Goal: Task Accomplishment & Management: Use online tool/utility

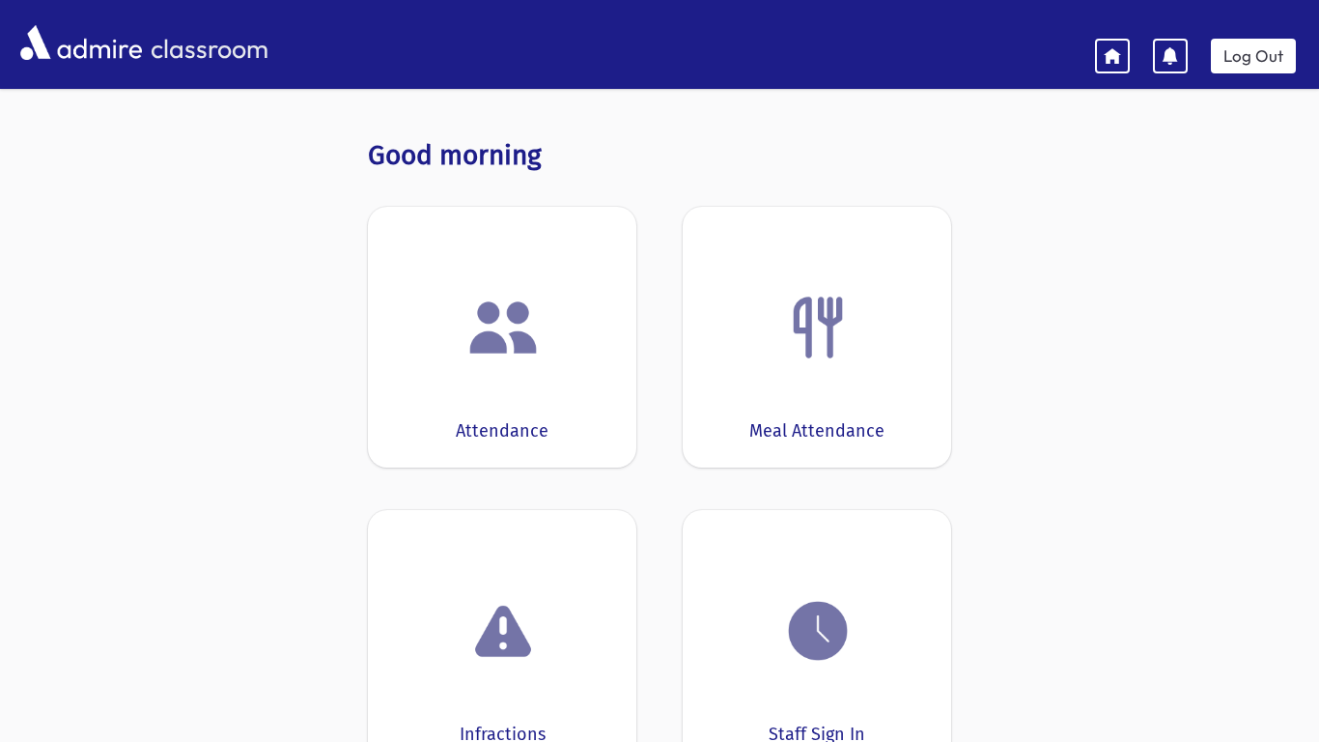
click at [495, 354] on img at bounding box center [503, 327] width 73 height 73
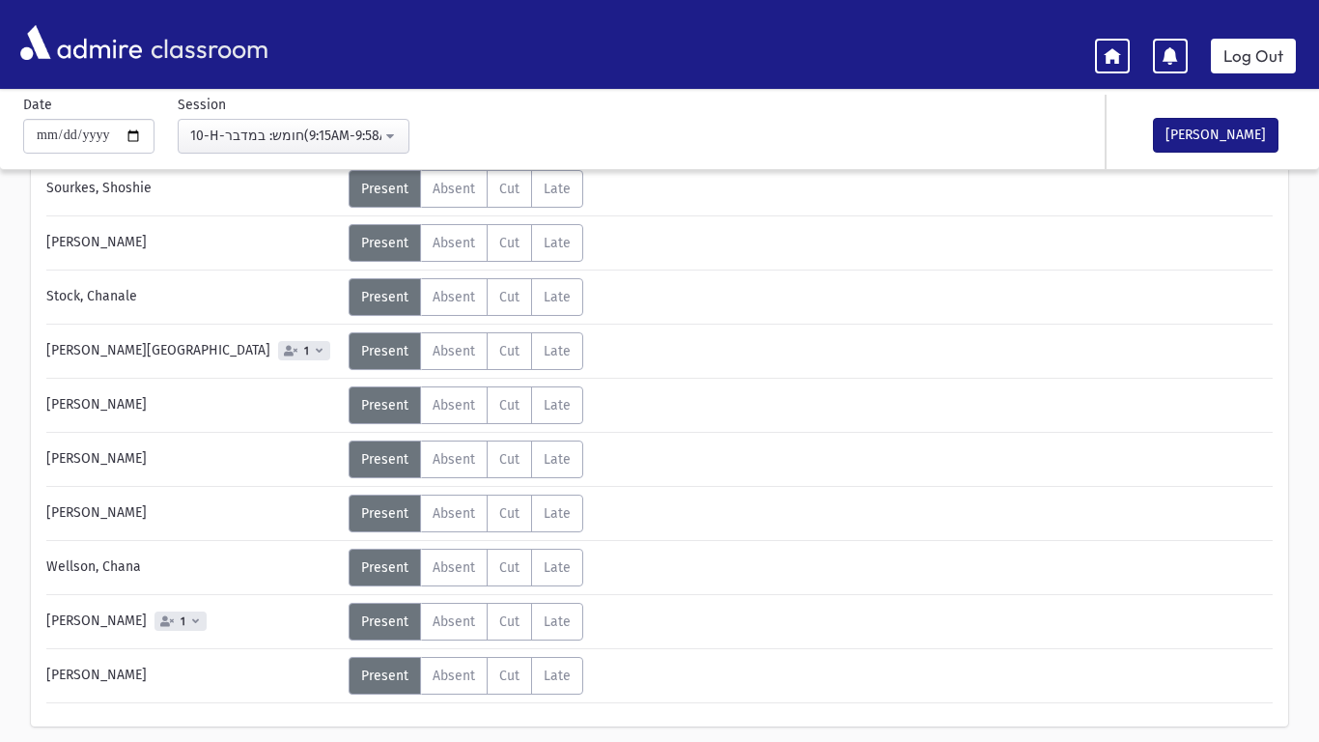
scroll to position [1133, 0]
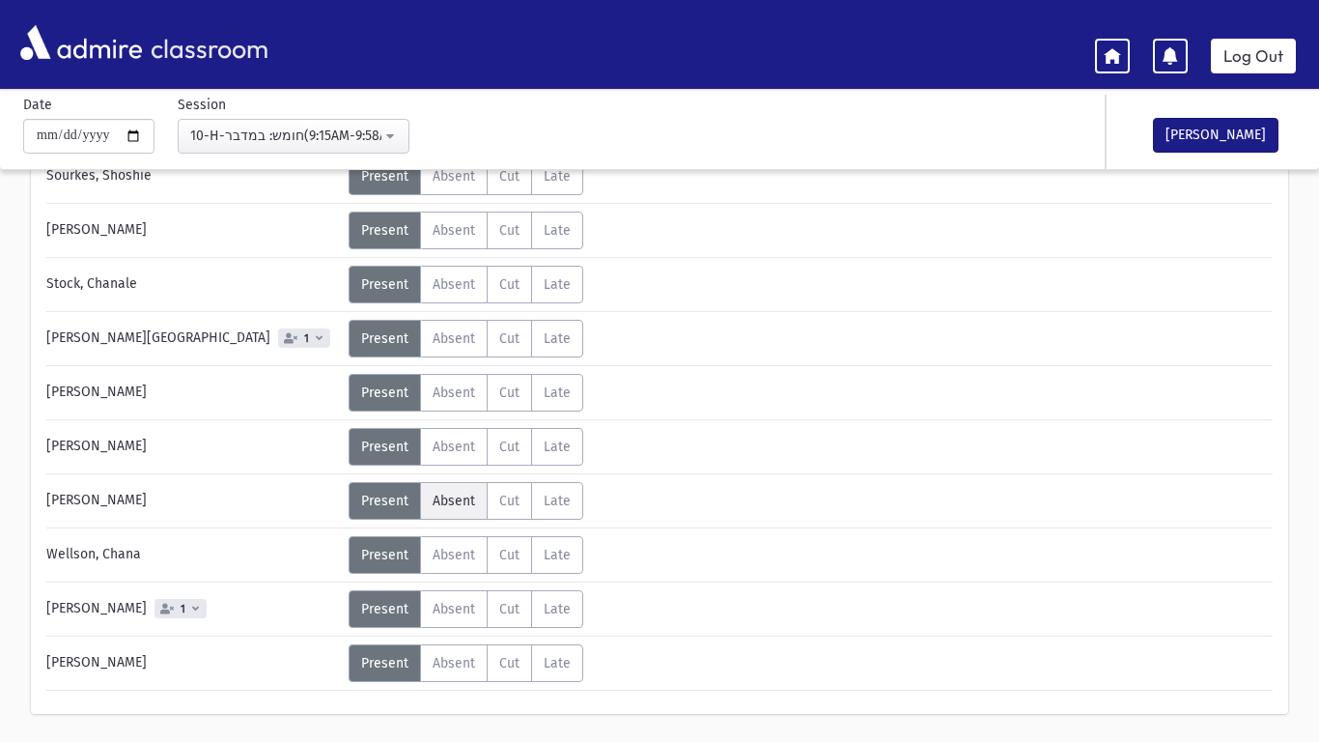
drag, startPoint x: 451, startPoint y: 498, endPoint x: 481, endPoint y: 500, distance: 30.0
click at [453, 498] on span "Absent" at bounding box center [454, 501] width 43 height 16
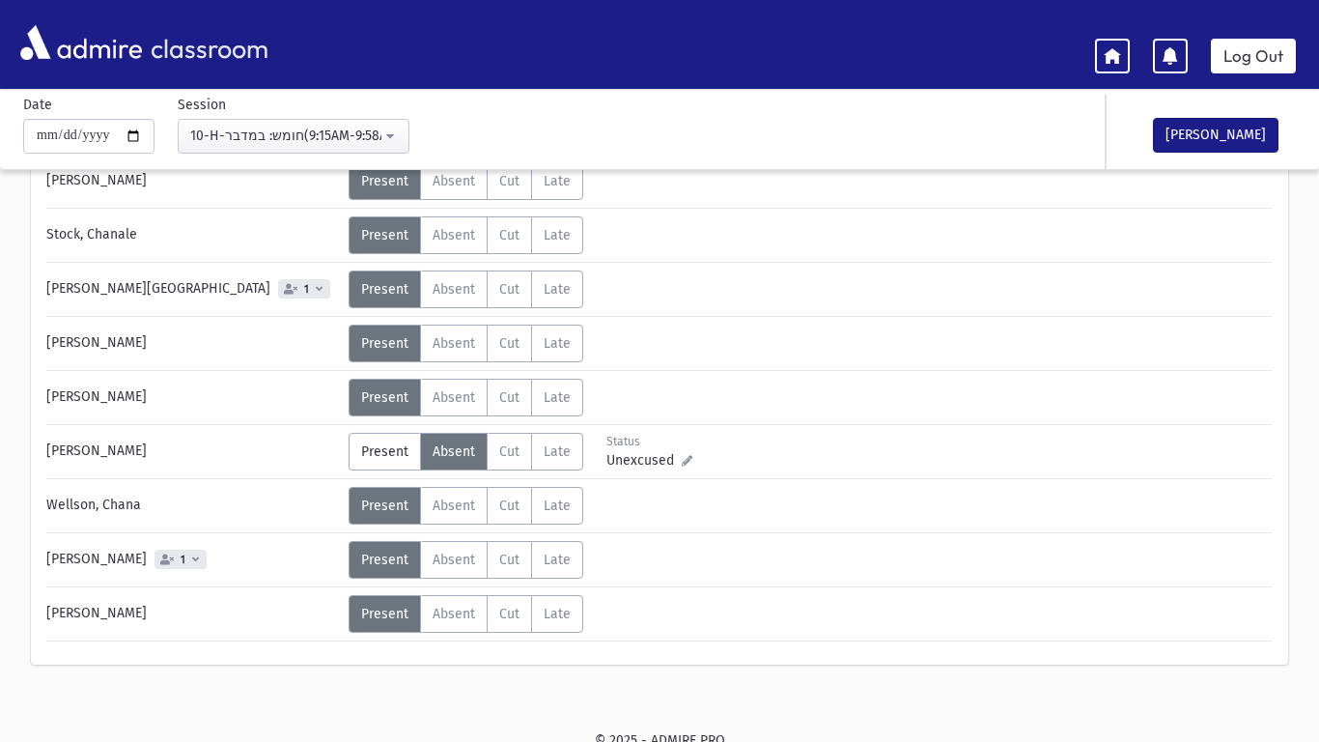
scroll to position [1191, 0]
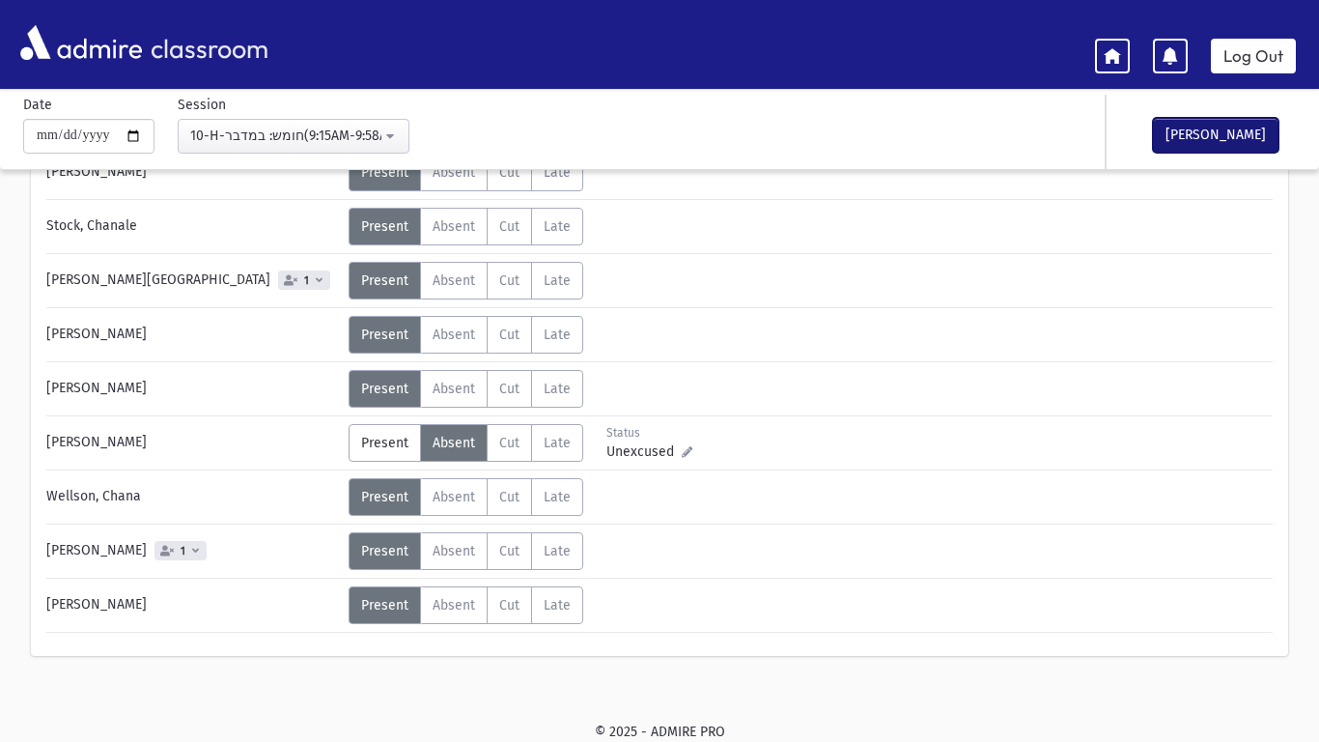
drag, startPoint x: 1204, startPoint y: 130, endPoint x: 995, endPoint y: 197, distance: 219.0
click at [1193, 136] on button "[PERSON_NAME]" at bounding box center [1216, 135] width 126 height 35
click at [1283, 57] on link "Log Out" at bounding box center [1253, 56] width 85 height 35
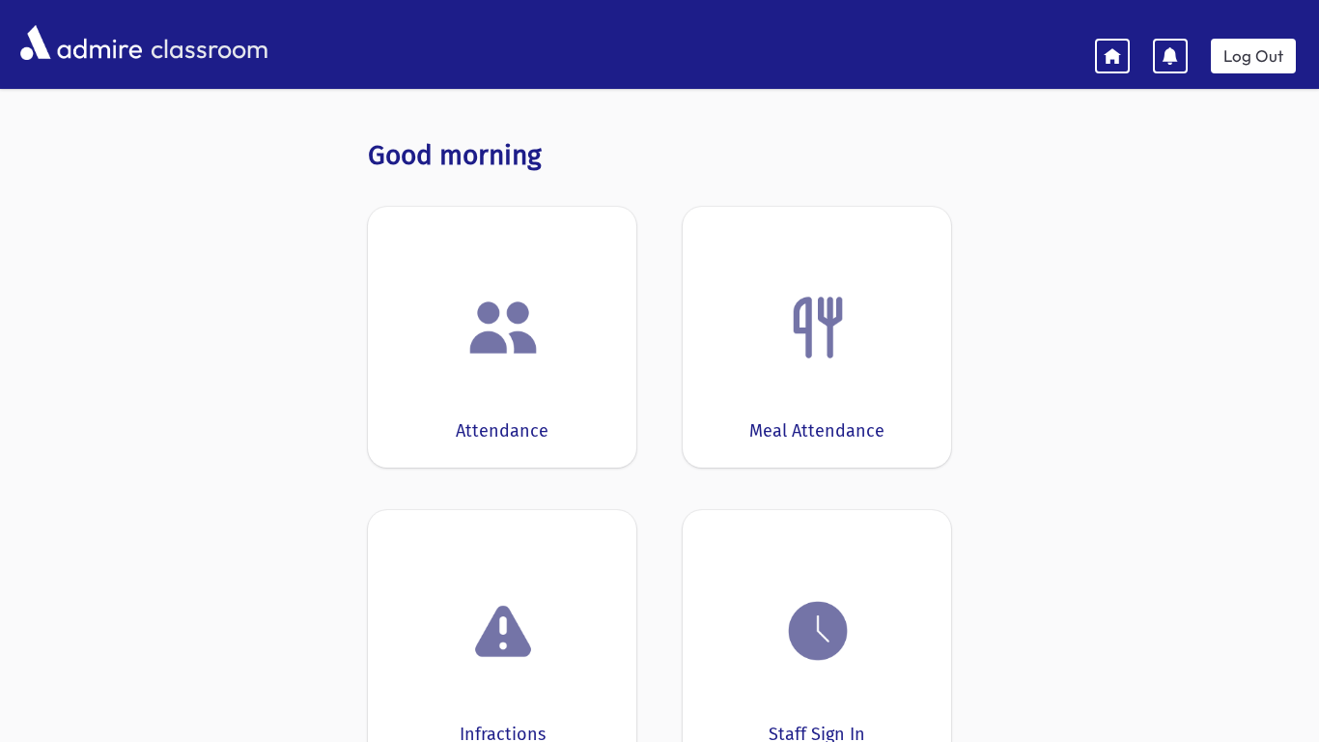
click at [489, 325] on img at bounding box center [503, 327] width 73 height 73
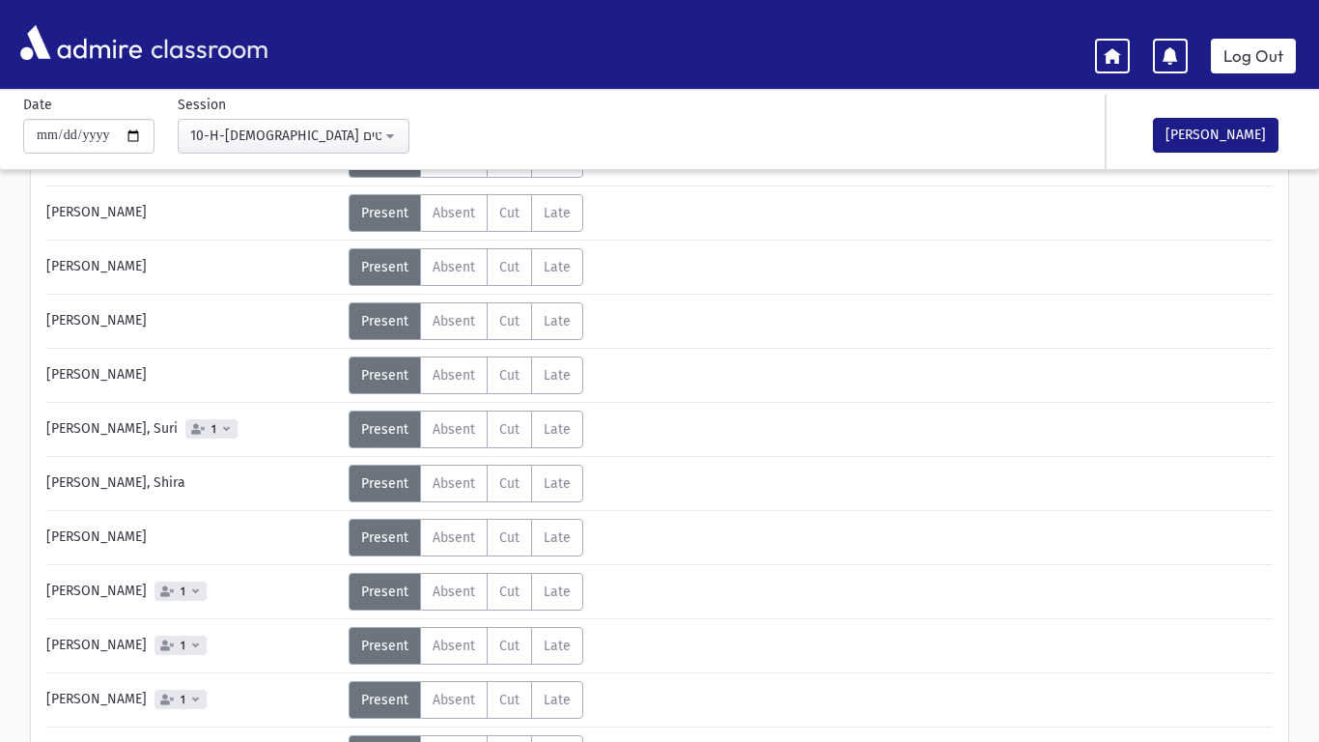
scroll to position [286, 0]
click at [423, 538] on label "Absent A" at bounding box center [454, 537] width 68 height 38
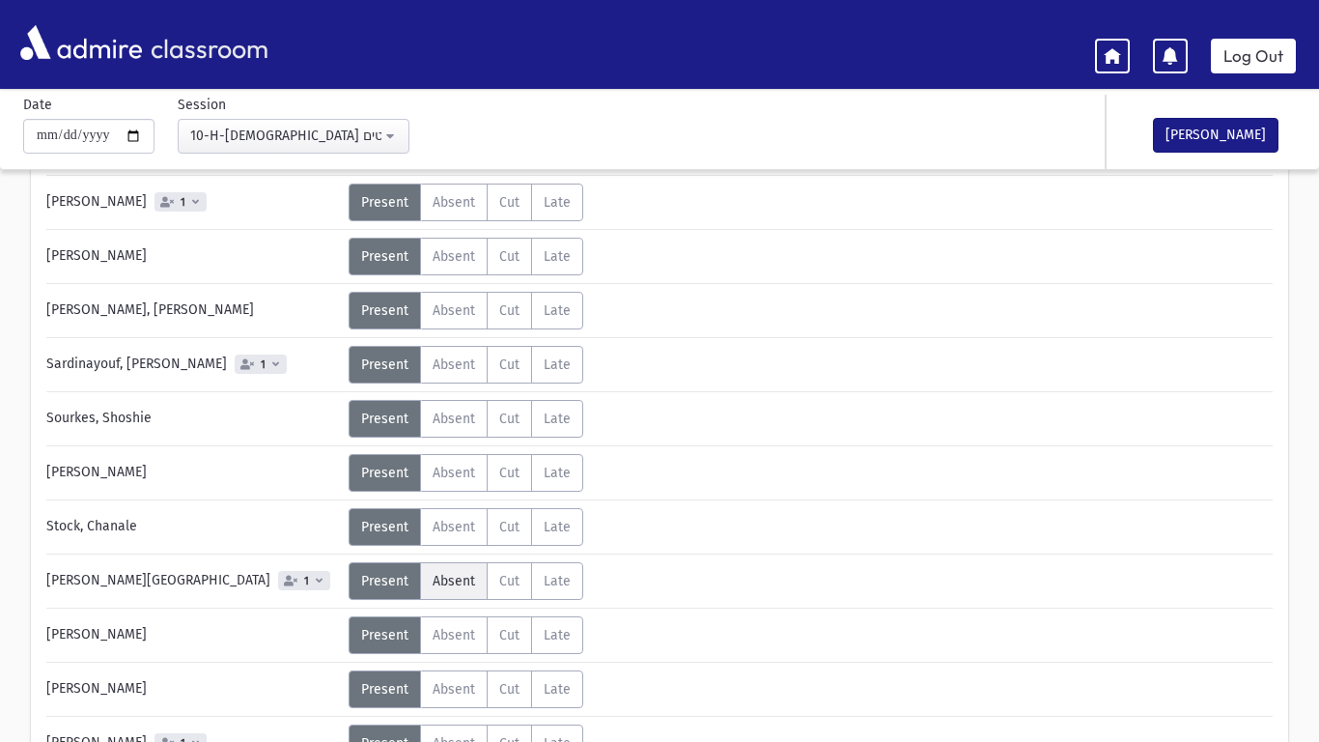
scroll to position [783, 0]
click at [440, 580] on span "Absent" at bounding box center [454, 580] width 43 height 16
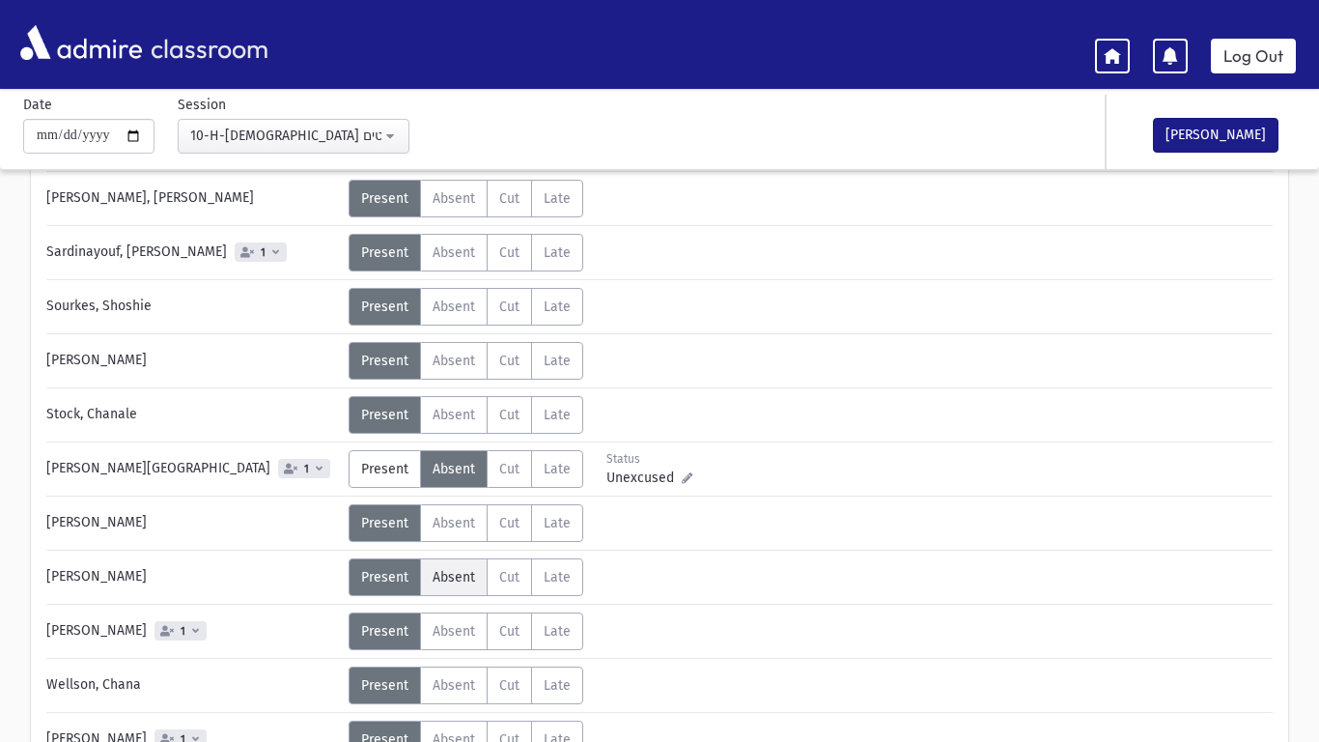
scroll to position [906, 0]
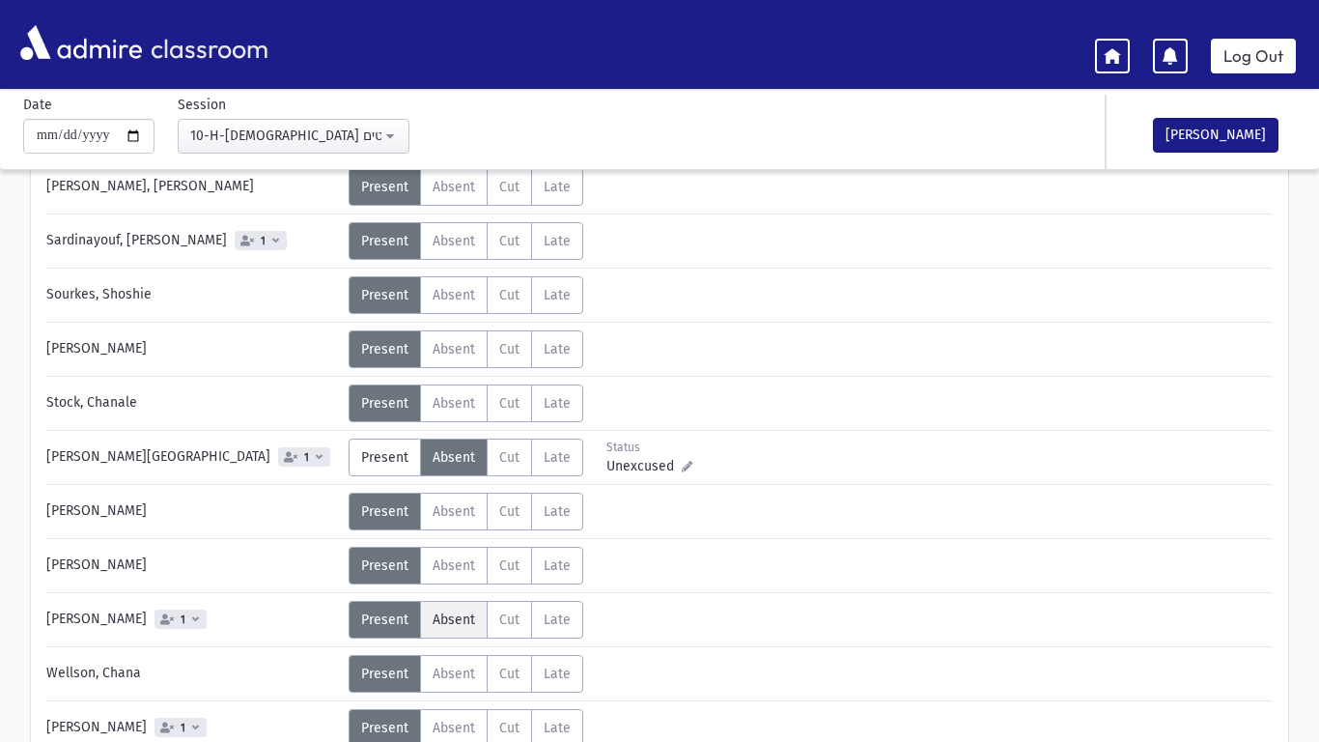
click at [442, 602] on label "Absent A" at bounding box center [454, 620] width 68 height 38
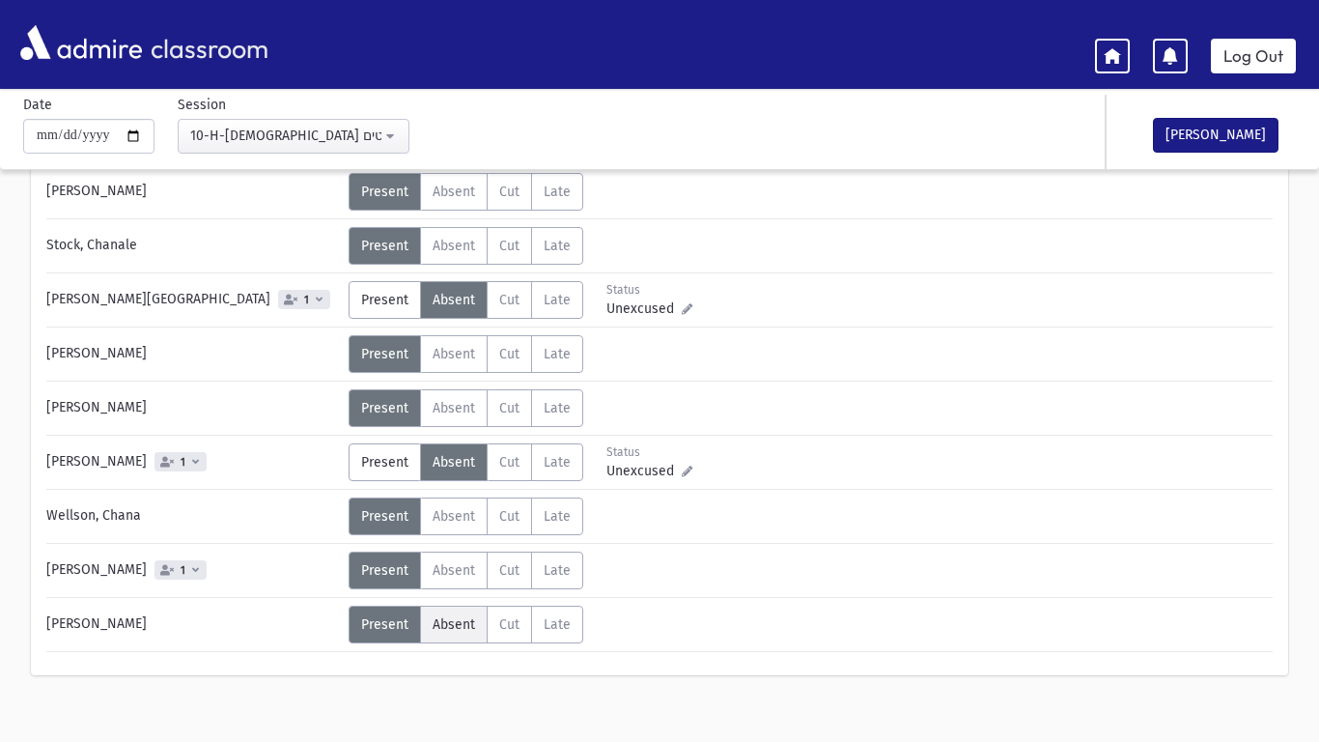
scroll to position [1083, 0]
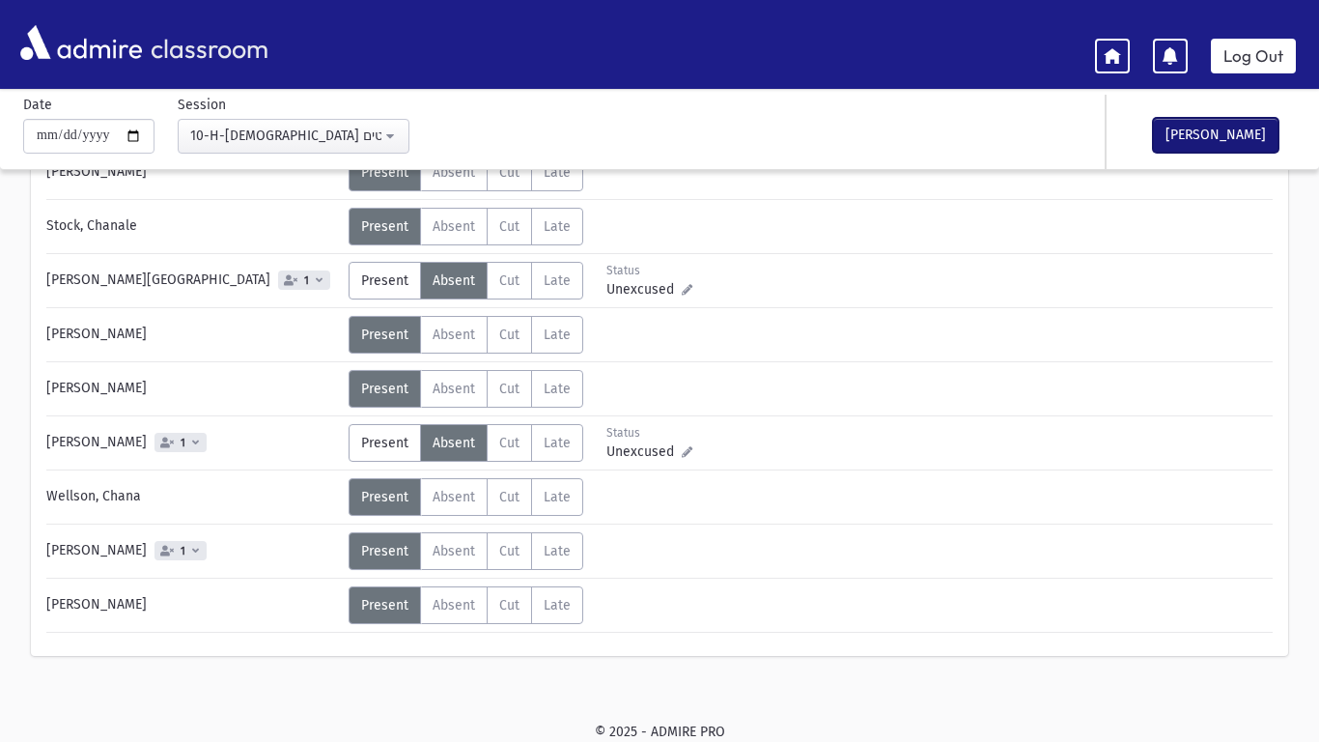
click at [1166, 149] on button "[PERSON_NAME]" at bounding box center [1216, 135] width 126 height 35
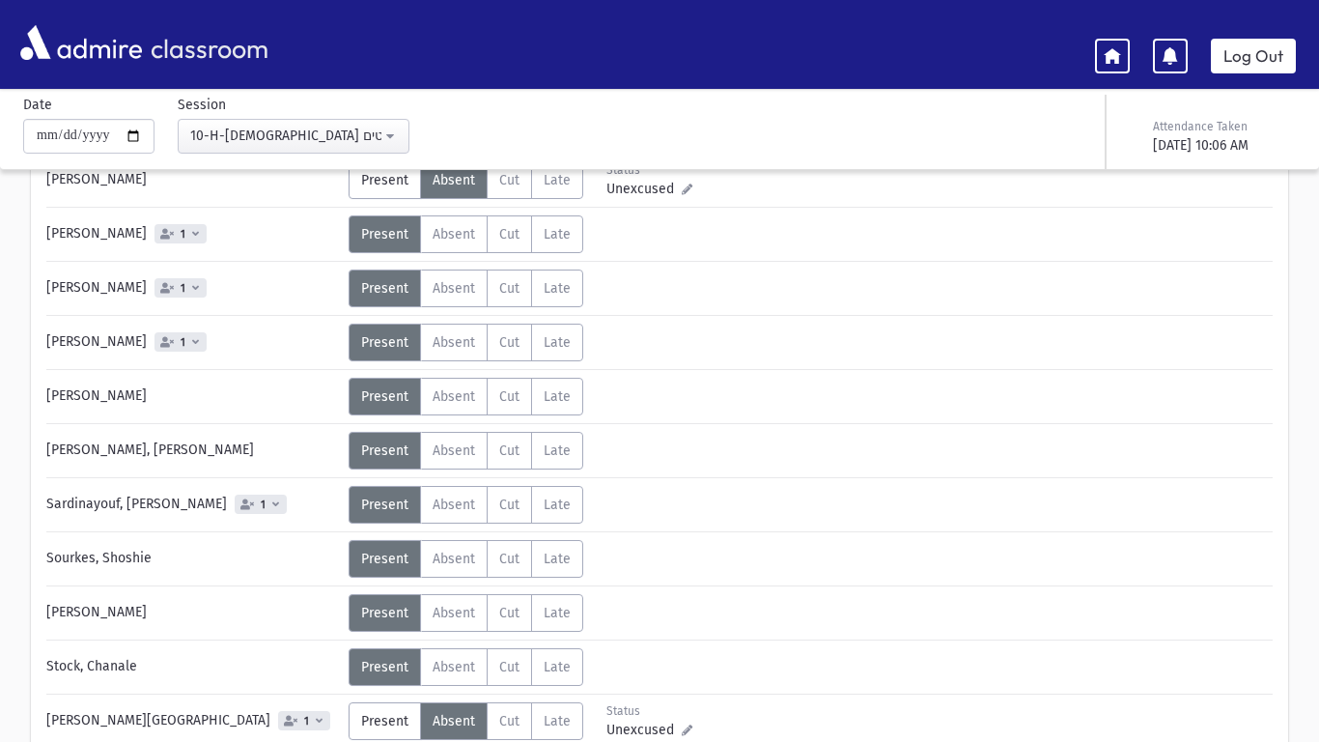
scroll to position [512, 0]
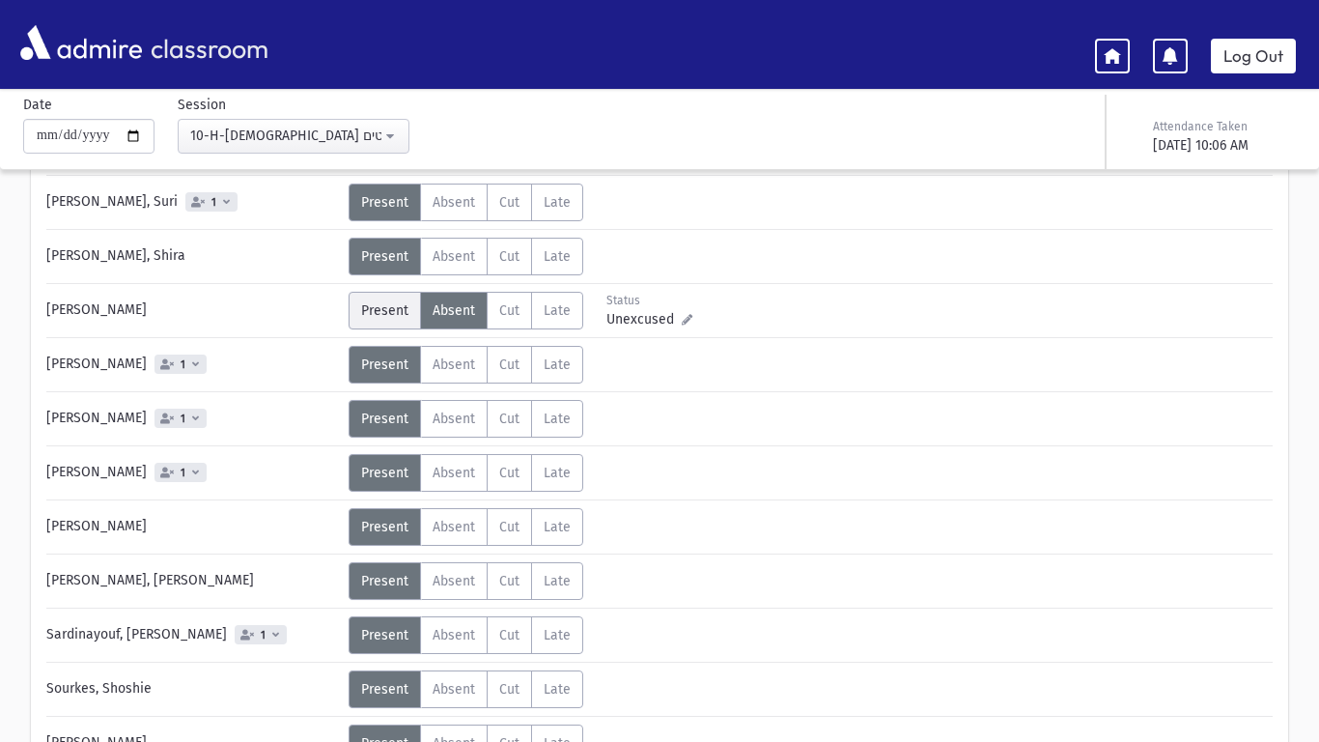
click at [406, 311] on span "Present" at bounding box center [384, 310] width 47 height 16
